Goal: Navigation & Orientation: Find specific page/section

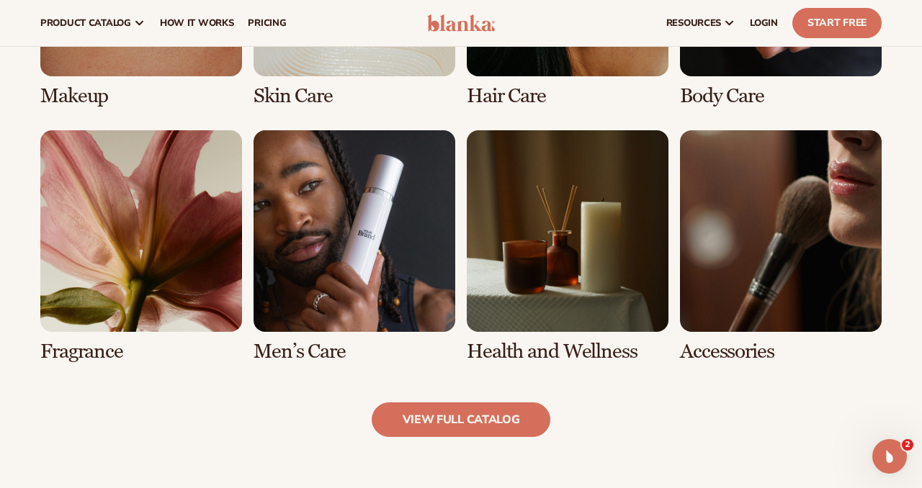
scroll to position [1195, 0]
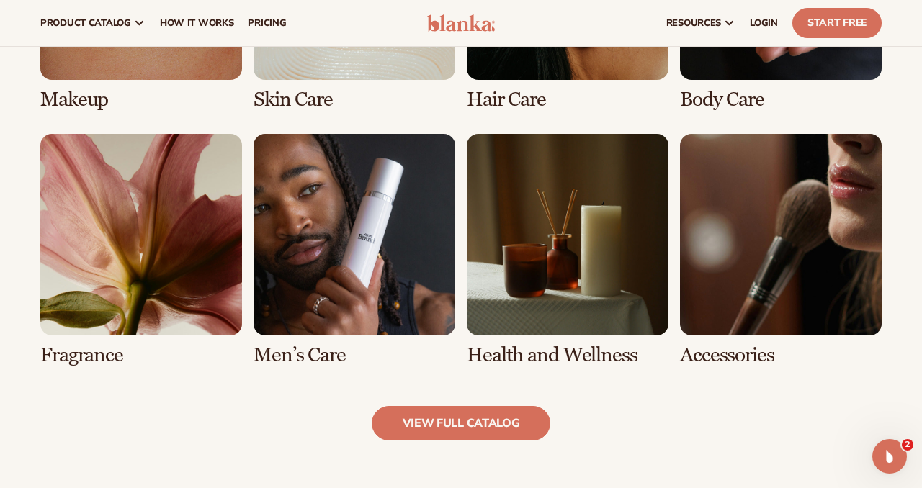
click at [421, 225] on link "6 / 8" at bounding box center [355, 250] width 202 height 233
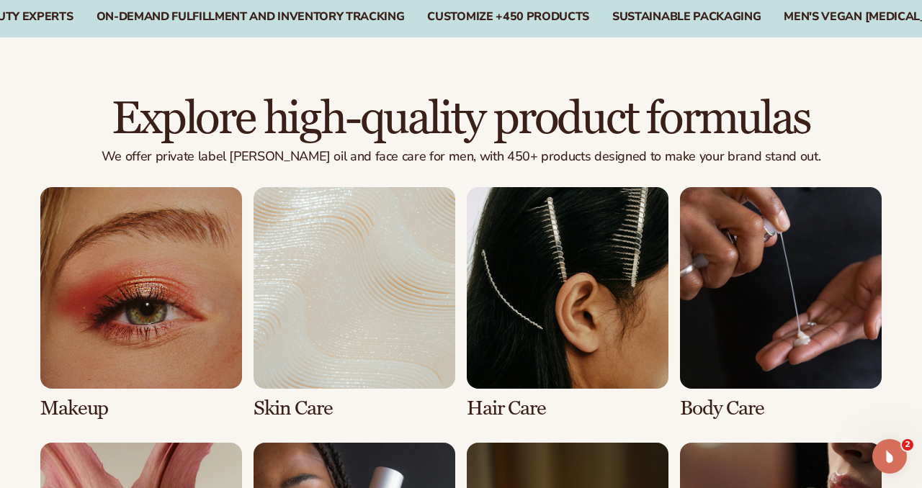
scroll to position [908, 0]
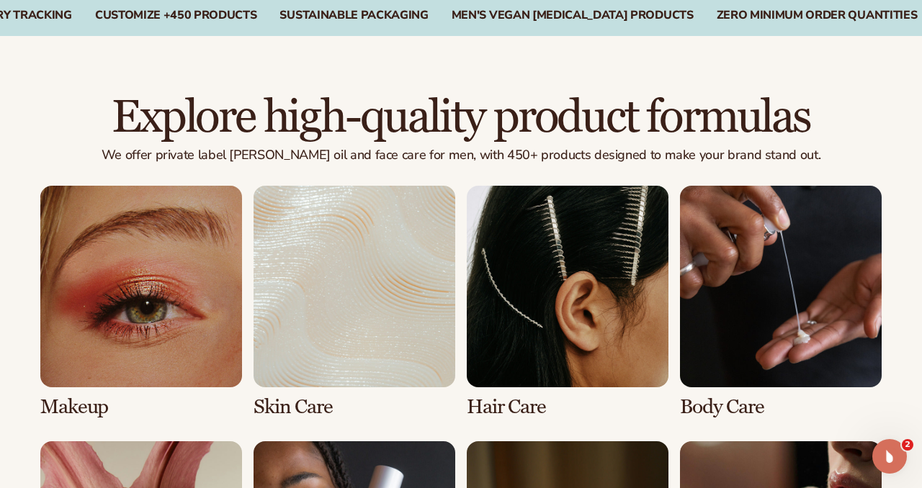
click at [511, 301] on link "3 / 8" at bounding box center [568, 302] width 202 height 233
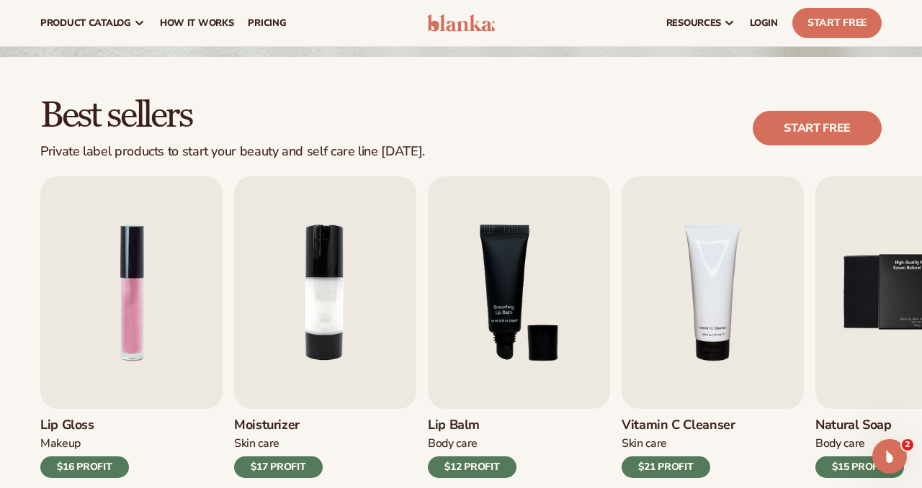
scroll to position [315, 0]
